Goal: Task Accomplishment & Management: Complete application form

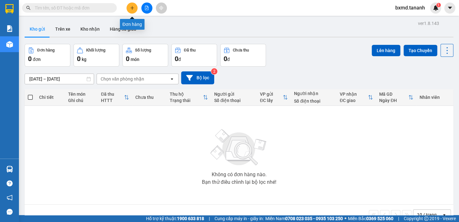
click at [132, 7] on icon "plus" at bounding box center [132, 8] width 4 height 4
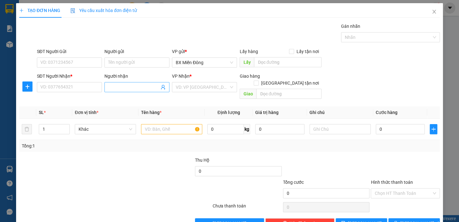
click at [129, 85] on input "Người nhận" at bounding box center [133, 87] width 51 height 7
click at [121, 87] on input "Người nhận" at bounding box center [133, 87] width 51 height 7
type input "t"
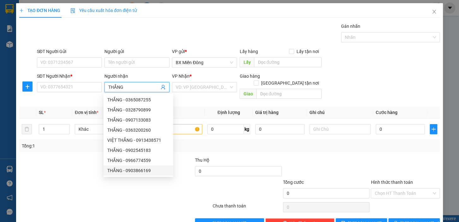
type input "THẮNG"
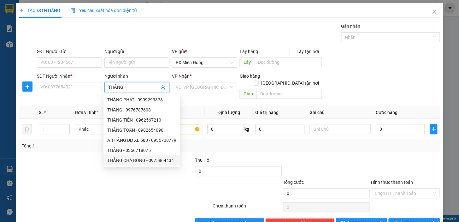
click at [153, 162] on div "THẮNG CHÀ BÔNG - 0975864434" at bounding box center [141, 160] width 69 height 7
type input "0975864434"
drag, startPoint x: 145, startPoint y: 86, endPoint x: 123, endPoint y: 88, distance: 22.1
click at [123, 88] on input "THẮNG CHÀ BÔNG" at bounding box center [133, 87] width 51 height 7
type input "THẮNG"
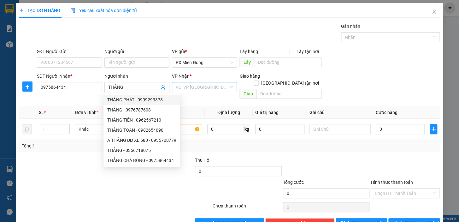
drag, startPoint x: 214, startPoint y: 81, endPoint x: 213, endPoint y: 86, distance: 5.0
click at [213, 84] on div "VP Nhận * VD: VP [GEOGRAPHIC_DATA]" at bounding box center [204, 84] width 65 height 22
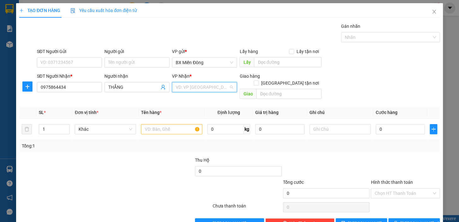
click at [213, 86] on input "search" at bounding box center [202, 86] width 53 height 9
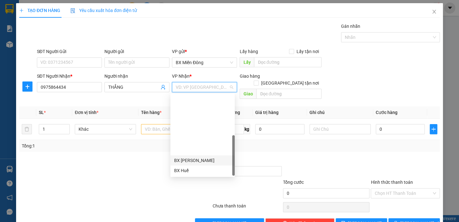
scroll to position [70, 0]
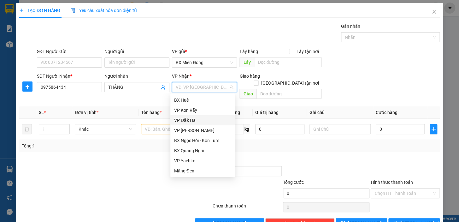
click at [199, 120] on div "VP Đắk Hà" at bounding box center [202, 120] width 57 height 7
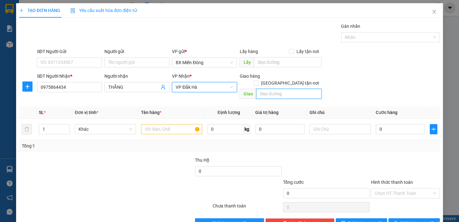
click at [264, 89] on input "text" at bounding box center [288, 94] width 65 height 10
type input "G"
type input "D"
type input "ĐAK HRING"
click at [150, 124] on input "text" at bounding box center [171, 129] width 61 height 10
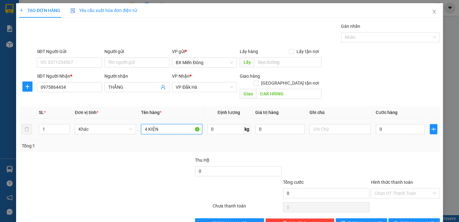
type input "4 KIỆN"
type input "2"
type input "20"
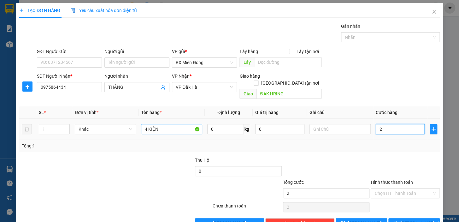
type input "20"
type input "200"
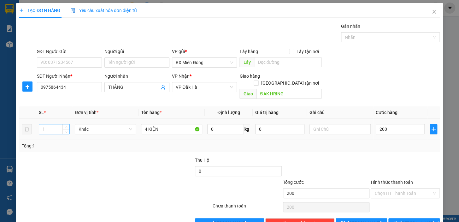
type input "200.000"
click at [55, 124] on input "1" at bounding box center [54, 128] width 30 height 9
type input "4"
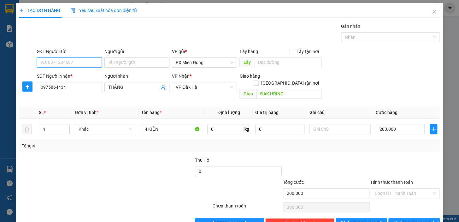
click at [72, 62] on input "SĐT Người Gửi" at bounding box center [69, 62] width 65 height 10
type input "0363074449"
click at [79, 73] on div "0363074449 - [PERSON_NAME]" at bounding box center [71, 75] width 62 height 7
type input "[PERSON_NAME]"
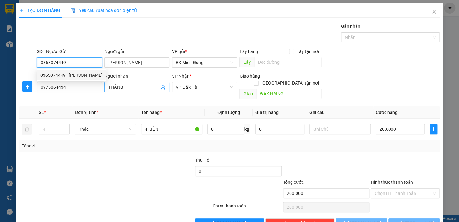
type input "150.000"
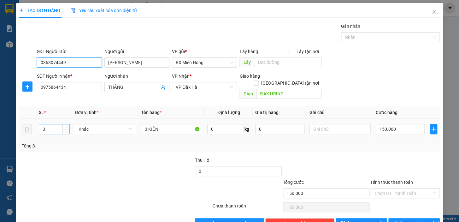
type input "0363074449"
click at [54, 126] on input "3" at bounding box center [54, 128] width 30 height 9
type input "4"
type input "4 KIỆN"
type input "2"
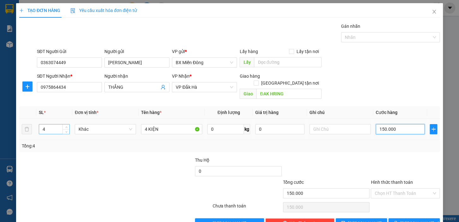
type input "2"
type input "20"
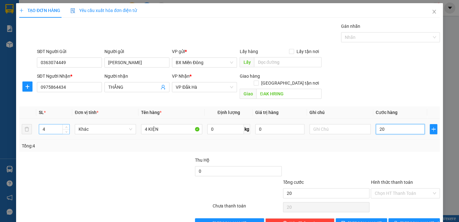
type input "200"
type input "200.000"
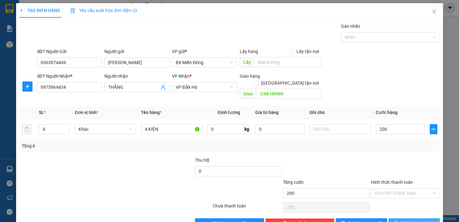
type input "200.000"
click at [426, 218] on button "[PERSON_NAME] và In" at bounding box center [413, 223] width 51 height 10
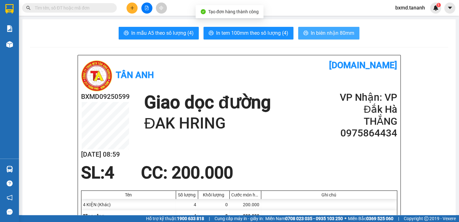
click at [321, 35] on span "In biên nhận 80mm" at bounding box center [333, 33] width 44 height 8
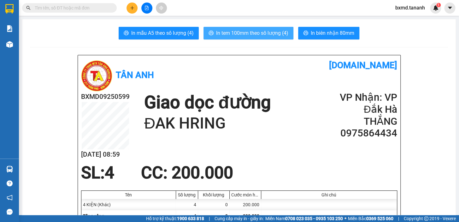
click at [271, 34] on span "In tem 100mm theo số lượng (4)" at bounding box center [252, 33] width 72 height 8
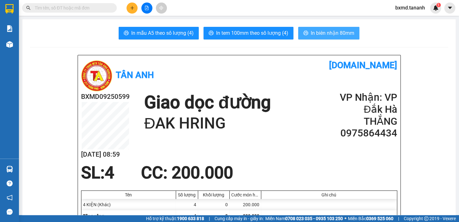
click at [324, 34] on span "In biên nhận 80mm" at bounding box center [333, 33] width 44 height 8
click at [336, 37] on span "In biên nhận 80mm" at bounding box center [333, 33] width 44 height 8
click at [97, 4] on span at bounding box center [69, 7] width 95 height 9
click at [97, 7] on input "text" at bounding box center [72, 7] width 74 height 7
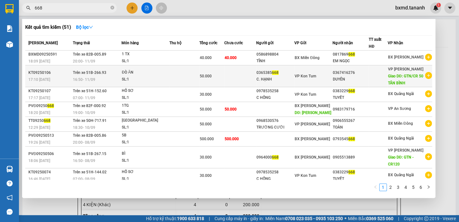
type input "668"
click at [372, 79] on div at bounding box center [378, 76] width 18 height 7
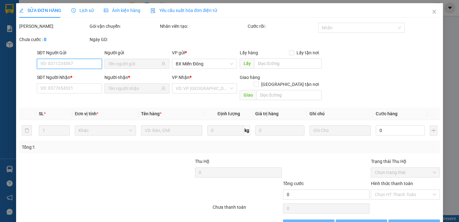
type input "0365385668"
type input "C. HẠNH"
type input "0367416276"
type input "DUYÊN"
type input "GTN/CR 50 TÂN BÌNH"
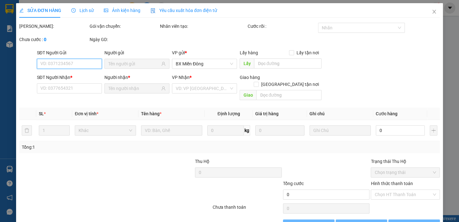
type input "50.000"
